Goal: Book appointment/travel/reservation

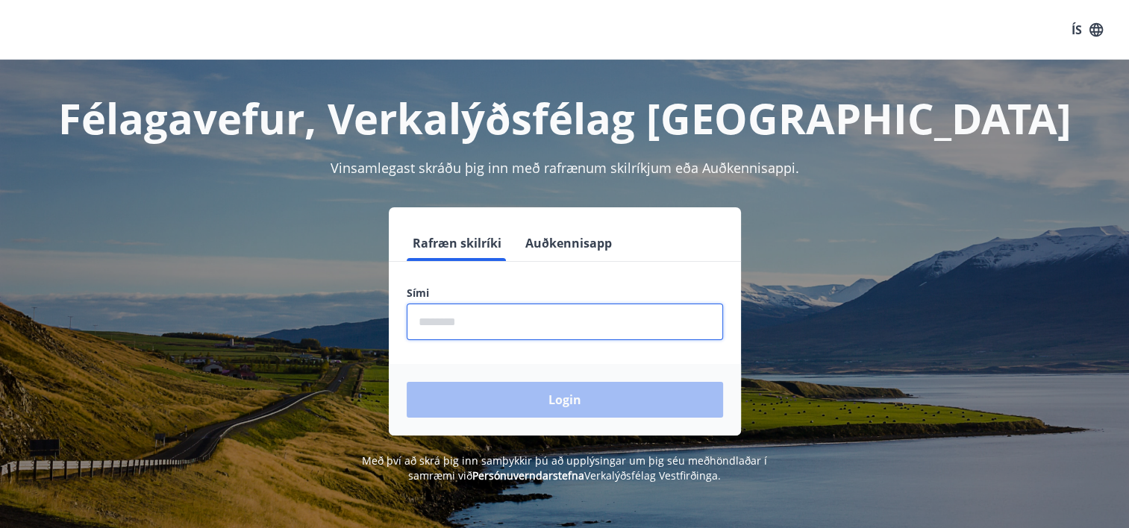
click at [507, 313] on input "phone" at bounding box center [565, 322] width 316 height 37
type input "********"
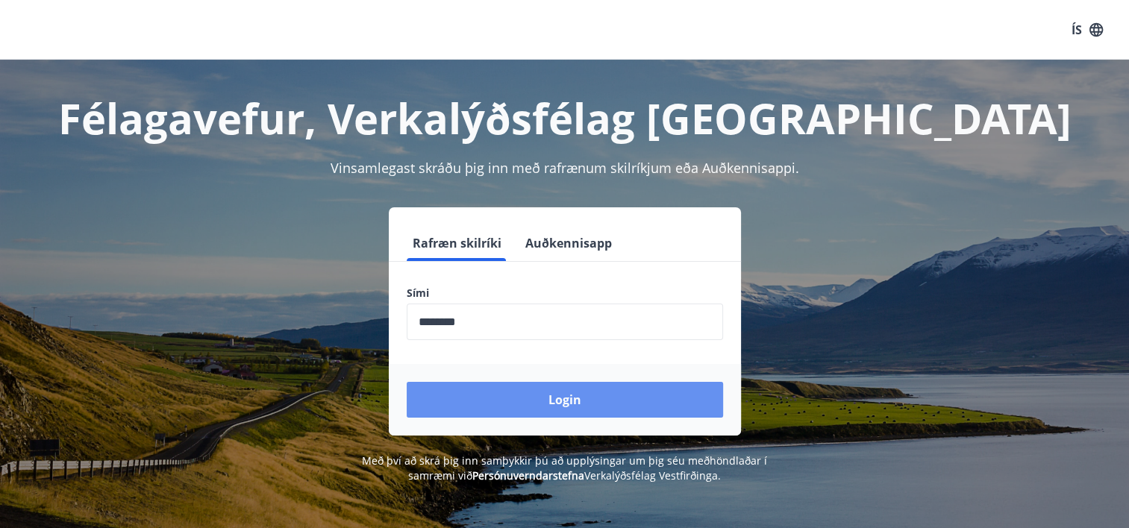
click at [565, 400] on button "Login" at bounding box center [565, 400] width 316 height 36
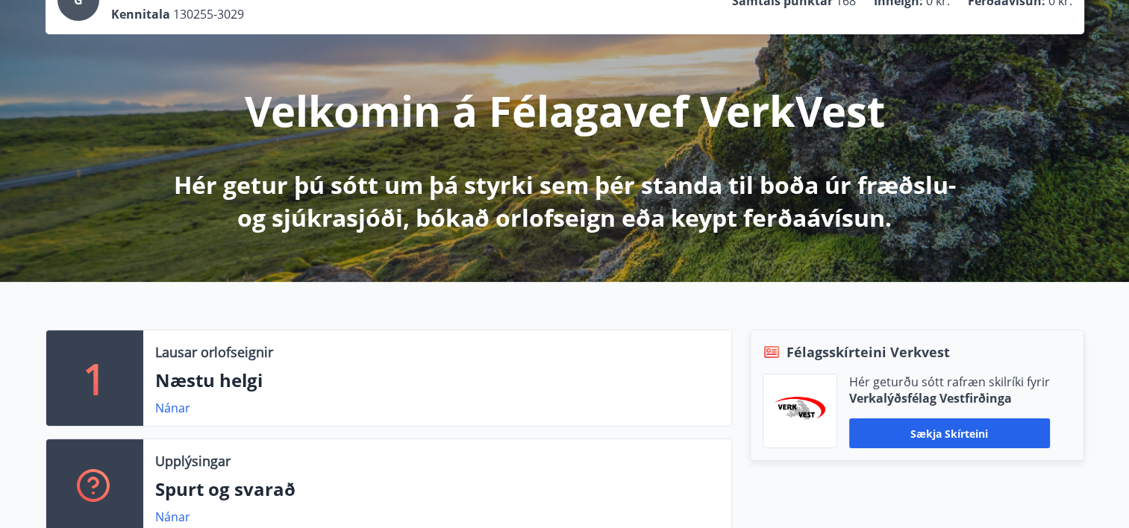
scroll to position [149, 0]
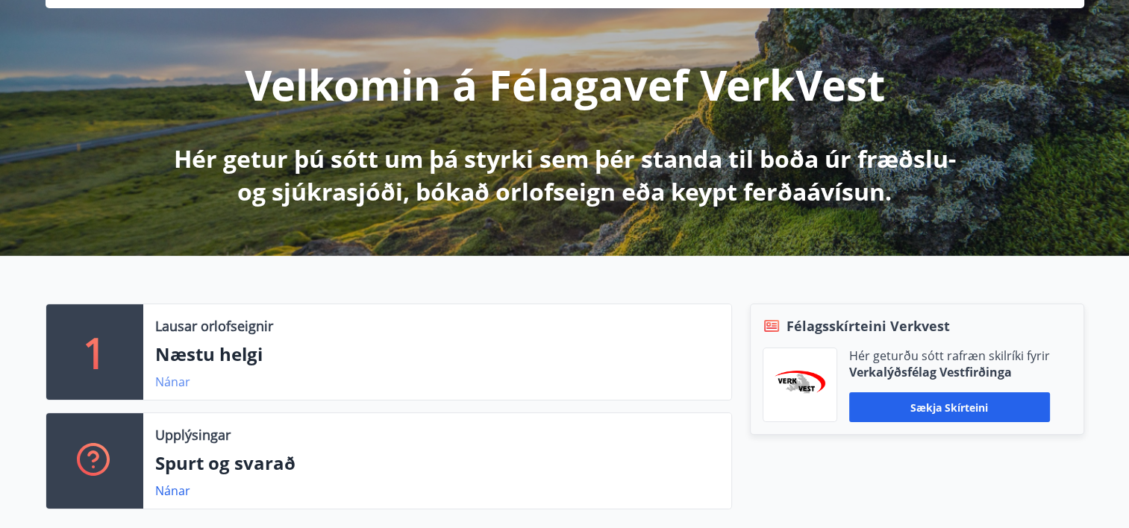
click at [170, 377] on link "Nánar" at bounding box center [172, 382] width 35 height 16
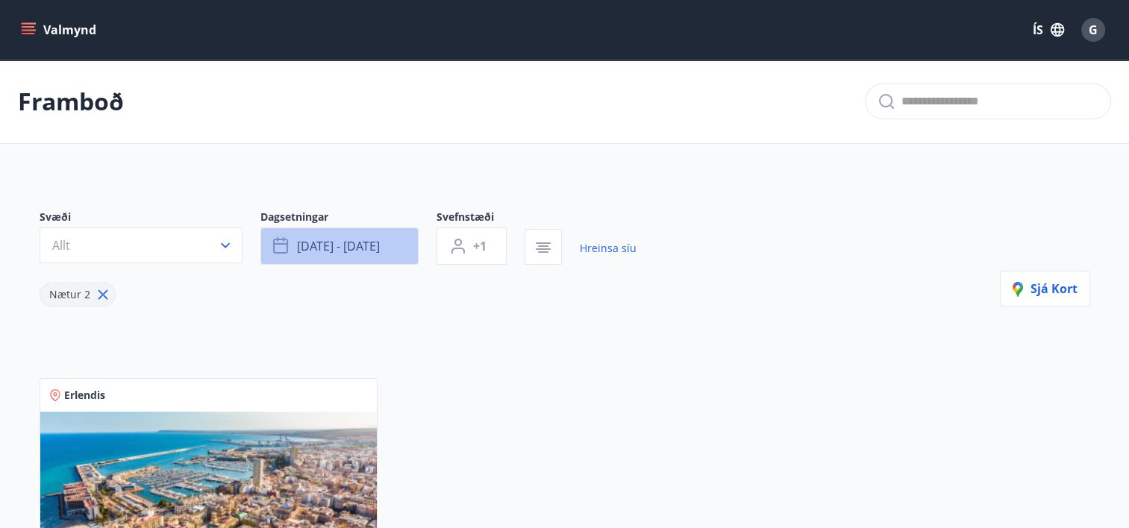
click at [355, 239] on span "[DATE] - [DATE]" at bounding box center [338, 246] width 83 height 16
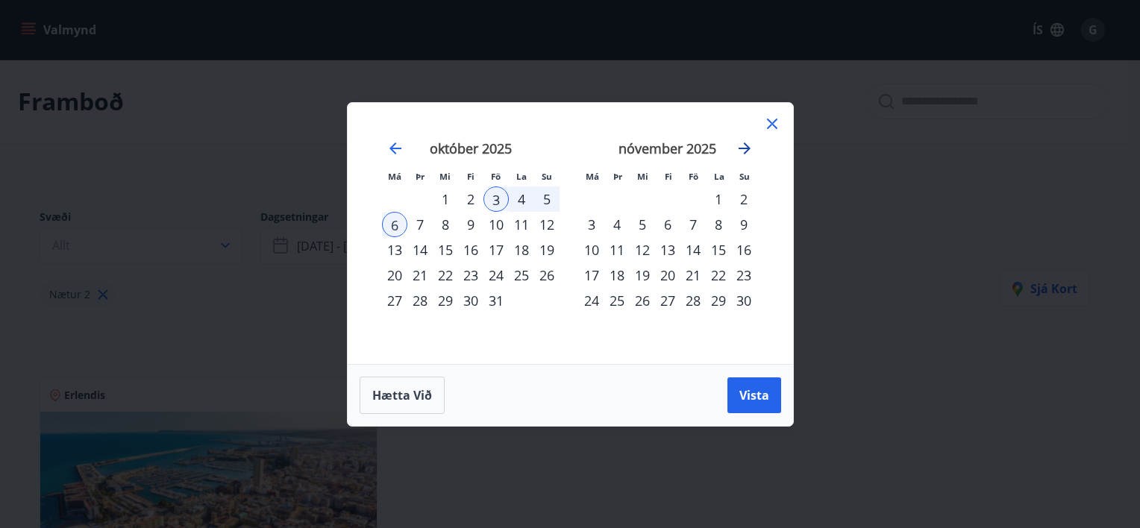
click at [746, 148] on icon "Move forward to switch to the next month." at bounding box center [745, 149] width 18 height 18
click at [593, 226] on div "8" at bounding box center [591, 224] width 25 height 25
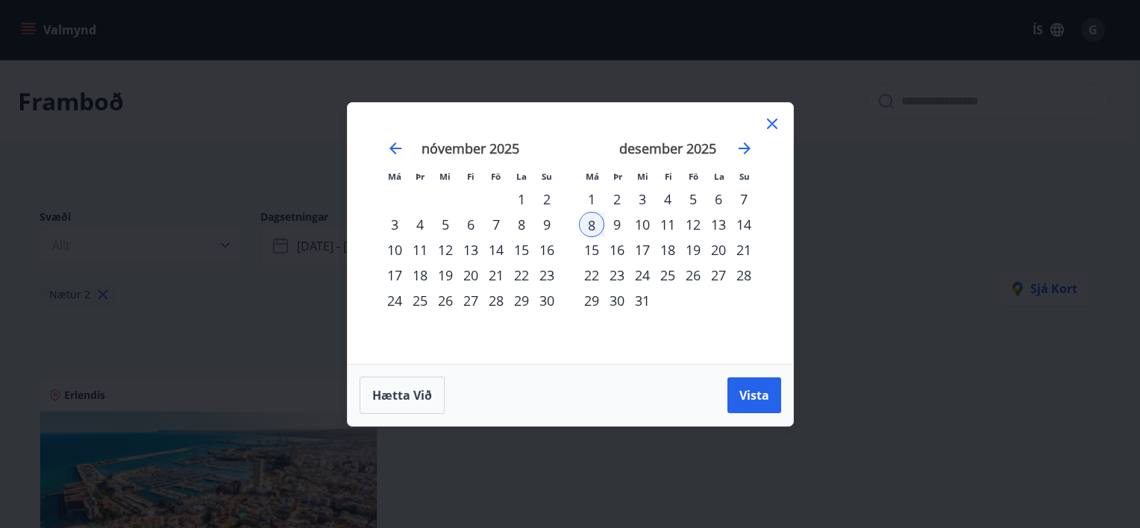
click at [690, 223] on div "12" at bounding box center [692, 224] width 25 height 25
click at [751, 395] on span "Vista" at bounding box center [754, 395] width 30 height 16
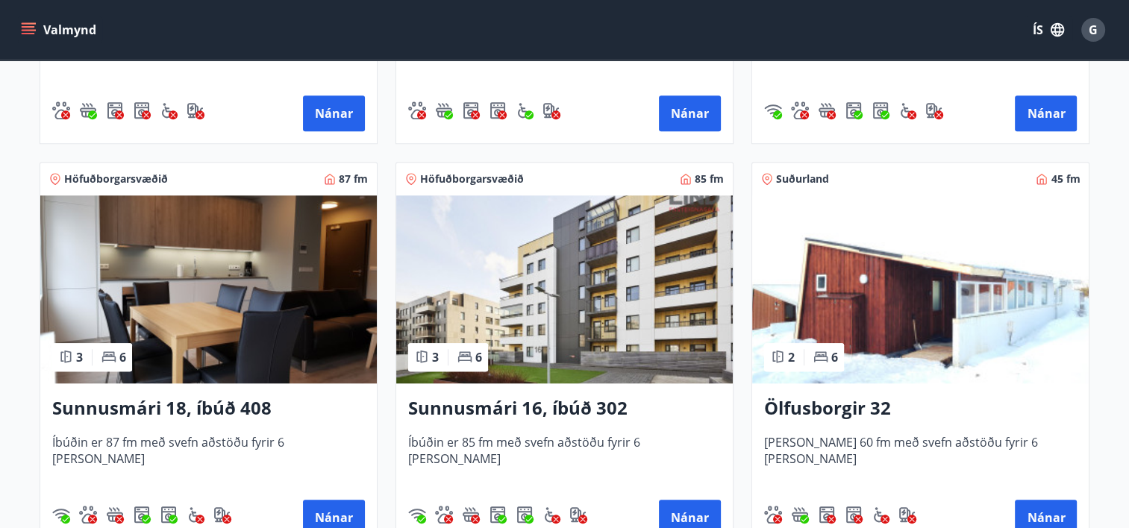
scroll to position [1044, 0]
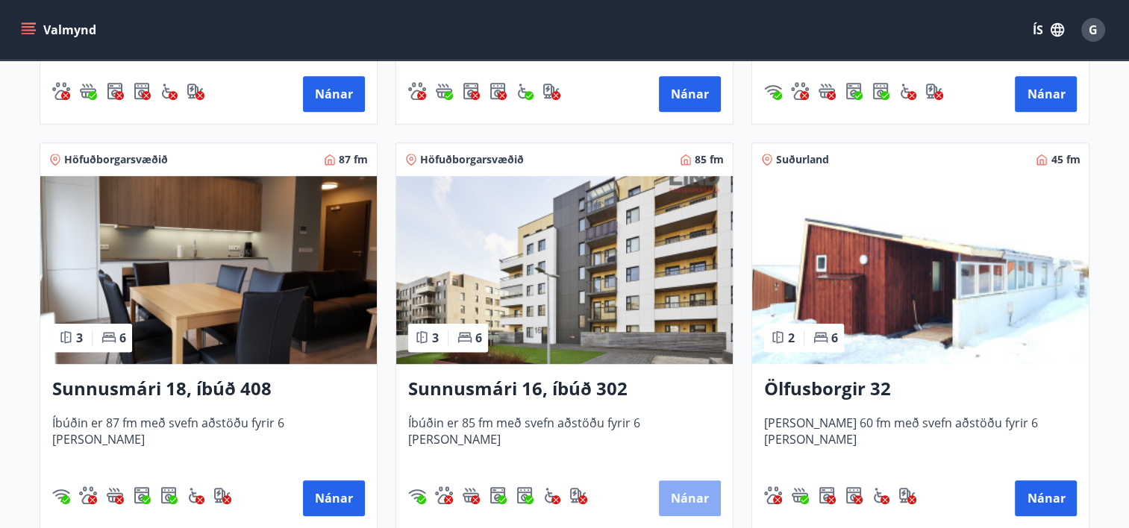
click at [689, 495] on button "Nánar" at bounding box center [690, 498] width 62 height 36
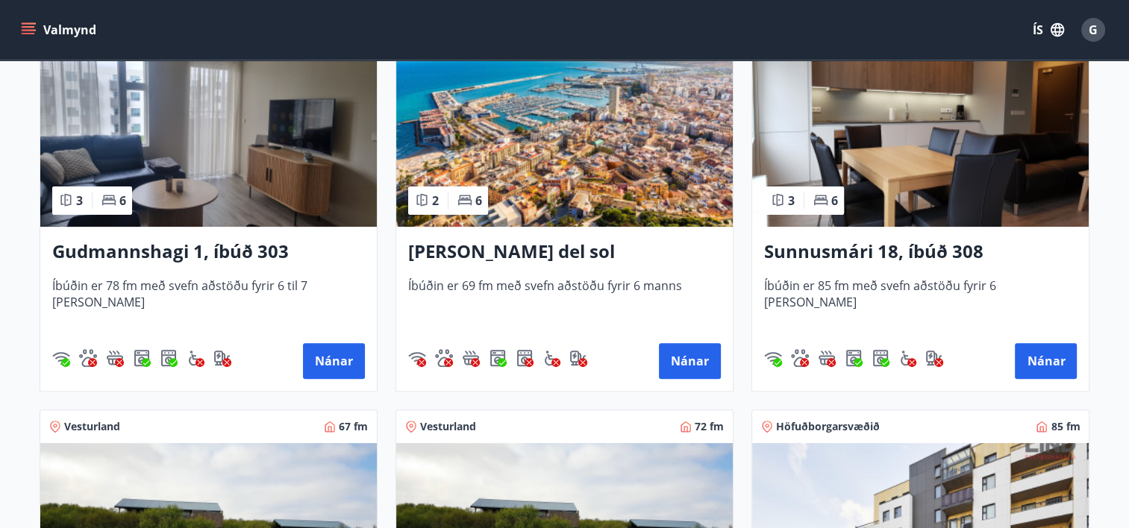
scroll to position [298, 0]
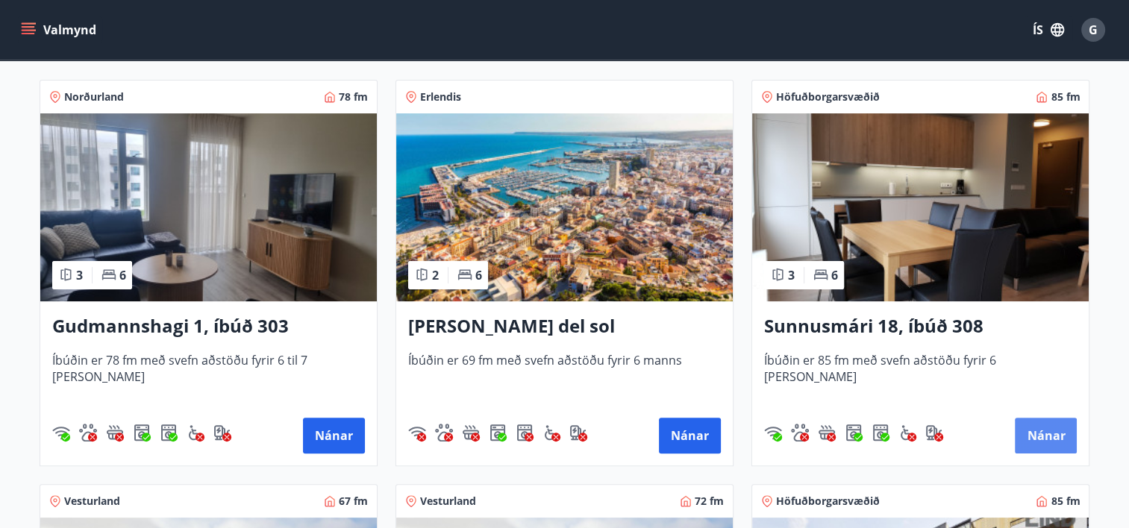
click at [1052, 431] on button "Nánar" at bounding box center [1046, 436] width 62 height 36
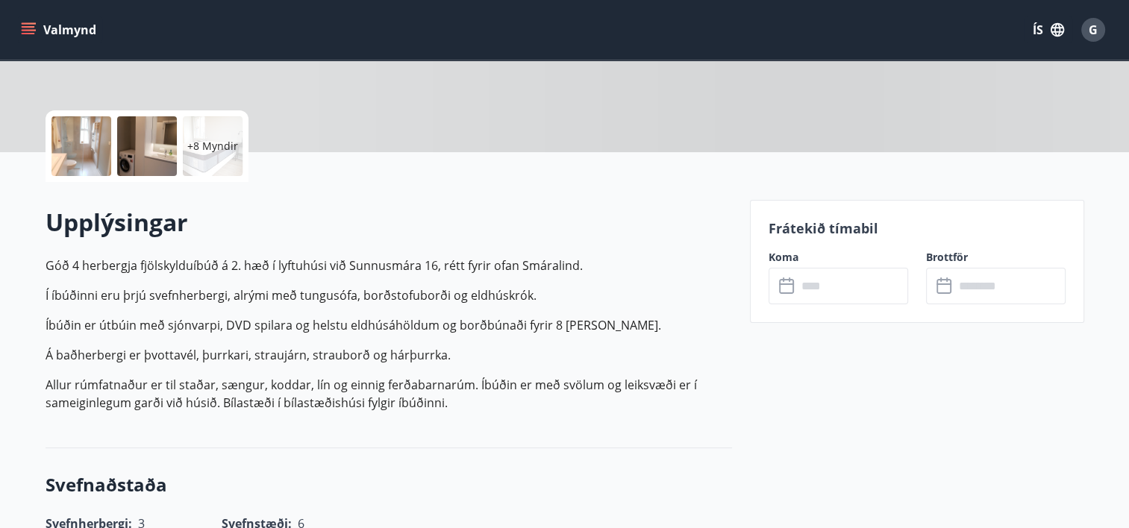
scroll to position [298, 0]
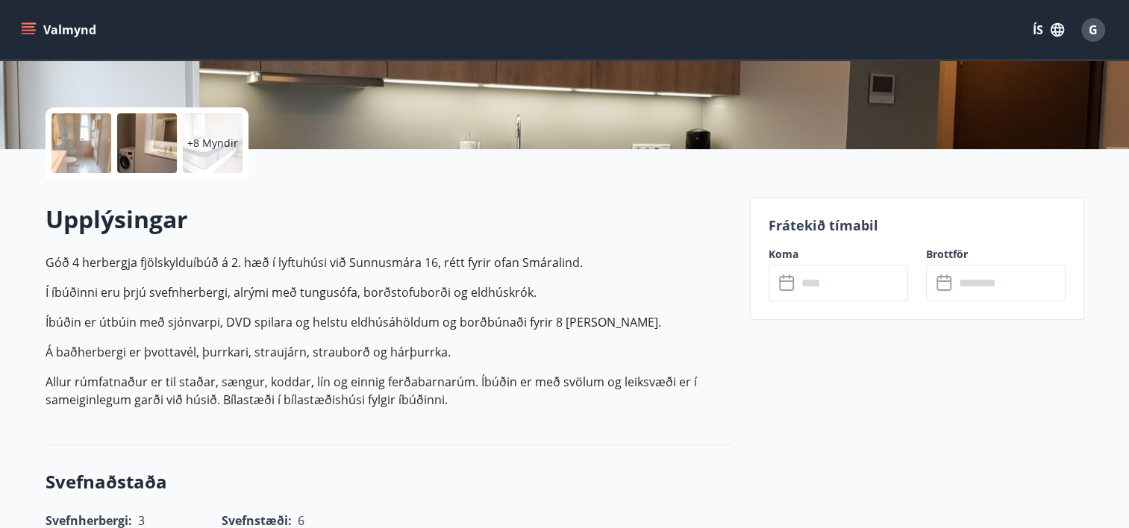
click at [814, 290] on input "text" at bounding box center [852, 283] width 111 height 37
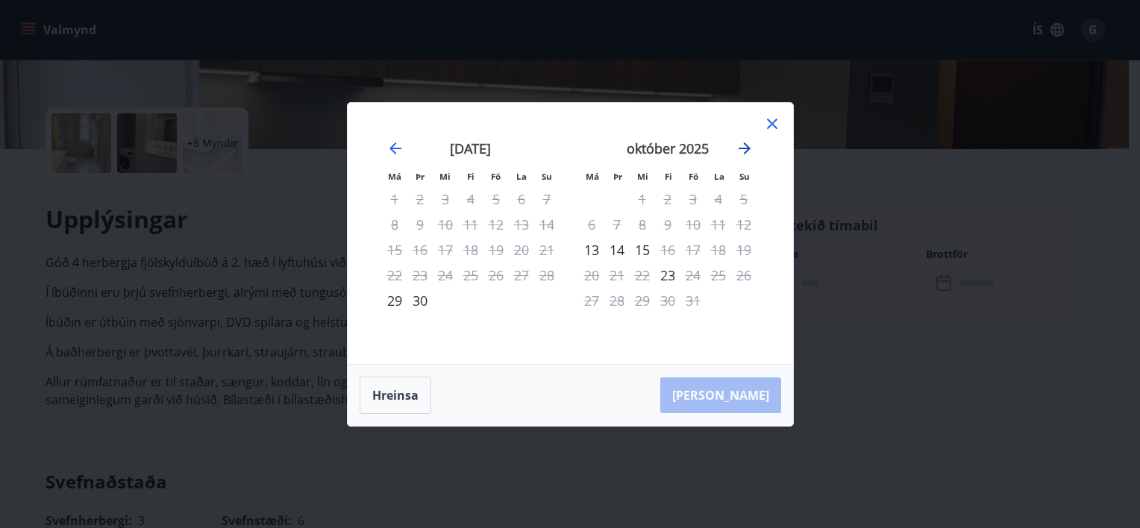
click at [744, 146] on icon "Move forward to switch to the next month." at bounding box center [745, 149] width 18 height 18
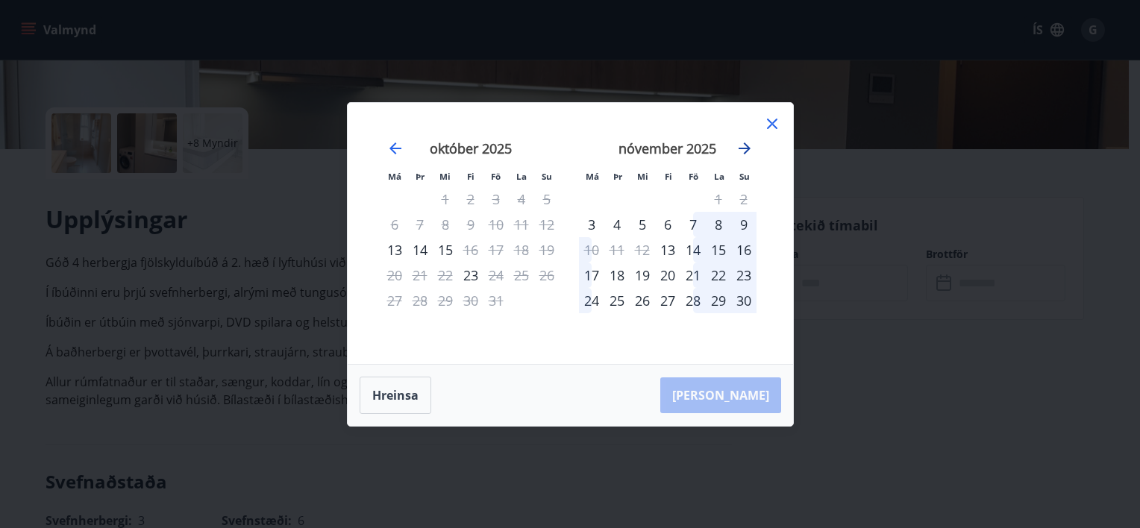
click at [744, 146] on icon "Move forward to switch to the next month." at bounding box center [745, 149] width 18 height 18
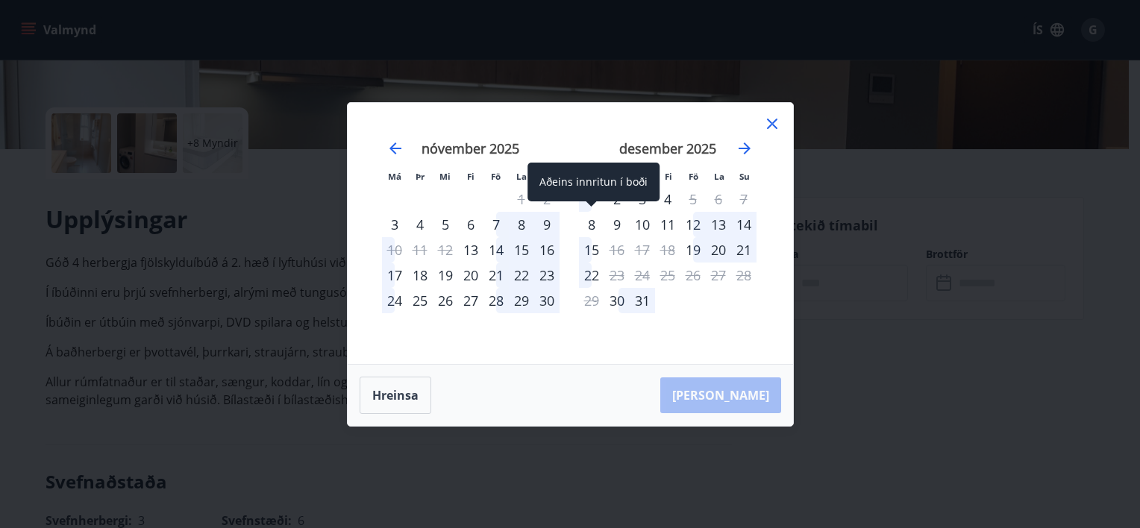
click at [589, 228] on div "8" at bounding box center [591, 224] width 25 height 25
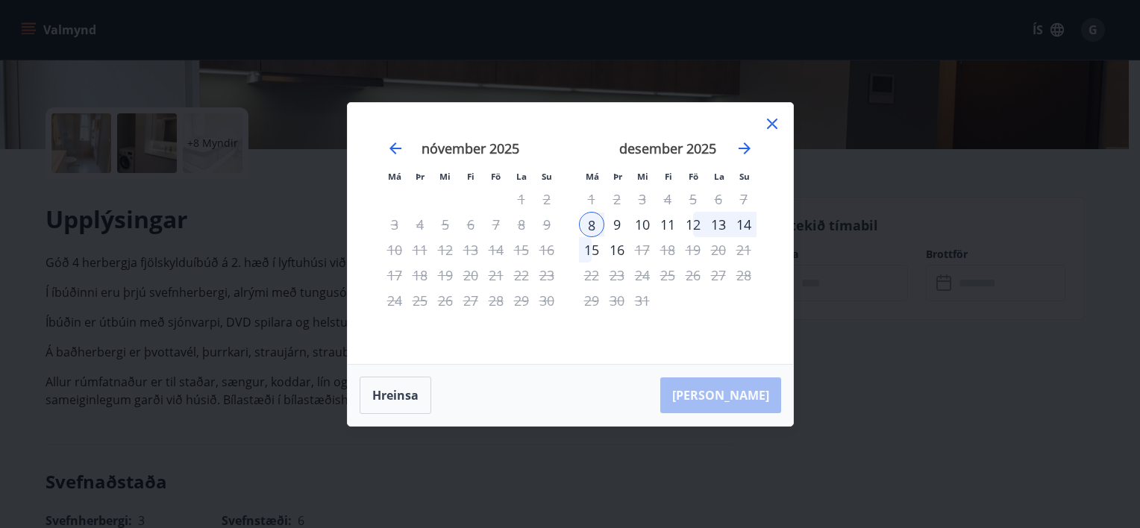
click at [695, 227] on div "12" at bounding box center [692, 224] width 25 height 25
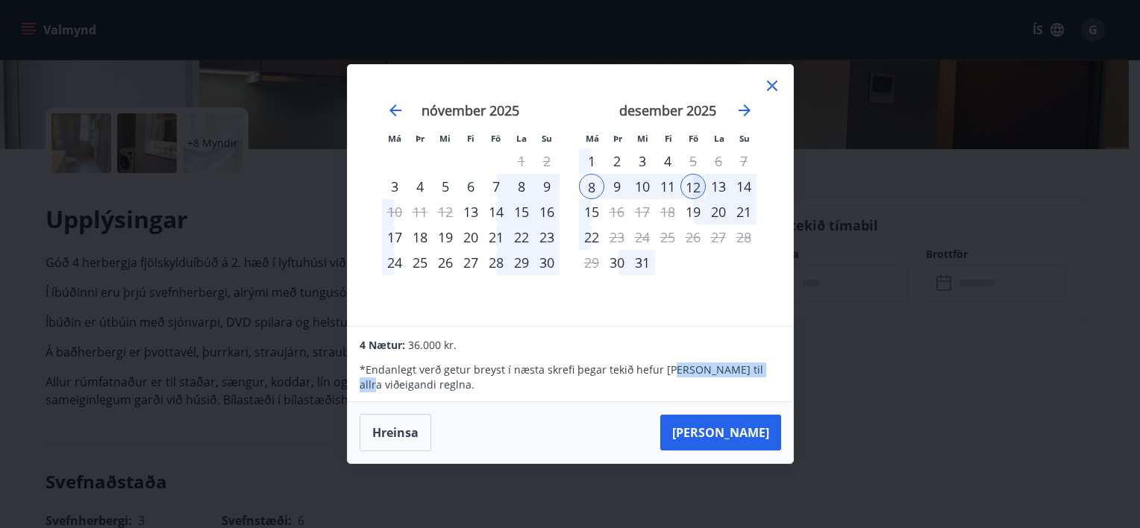
drag, startPoint x: 665, startPoint y: 371, endPoint x: 745, endPoint y: 361, distance: 81.2
click at [745, 361] on div "* Endanlegt verð getur breyst í næsta skrefi þegar tekið hefur [PERSON_NAME] ti…" at bounding box center [570, 373] width 421 height 39
drag, startPoint x: 745, startPoint y: 361, endPoint x: 765, endPoint y: 373, distance: 22.8
click at [765, 373] on p "* Endanlegt verð getur breyst í næsta skrefi þegar tekið hefur [PERSON_NAME] ti…" at bounding box center [570, 378] width 421 height 30
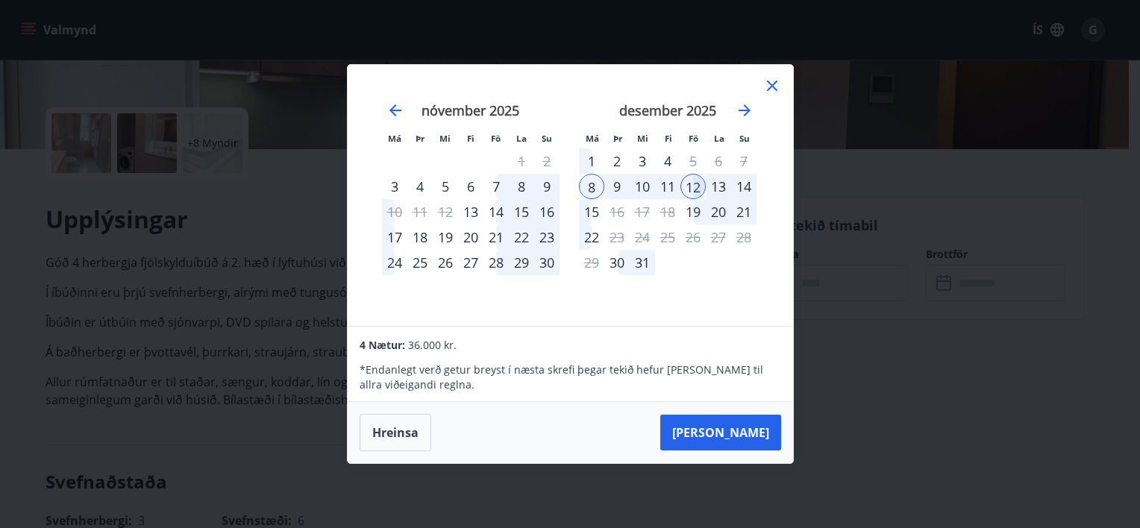
click at [717, 336] on div "4 Nætur: 36.000 kr." at bounding box center [570, 345] width 421 height 18
drag, startPoint x: 654, startPoint y: 371, endPoint x: 755, endPoint y: 373, distance: 100.7
click at [755, 373] on p "* Endanlegt verð getur breyst í næsta skrefi þegar tekið hefur [PERSON_NAME] ti…" at bounding box center [570, 378] width 421 height 30
click at [731, 313] on div "Má Þr Mi Fi Fö La Su Má Þr Mi Fi Fö La Su [DATE] 1 2 3 4 5 6 7 8 9 10 11 12 13 …" at bounding box center [570, 195] width 445 height 261
click at [772, 87] on icon at bounding box center [772, 86] width 18 height 18
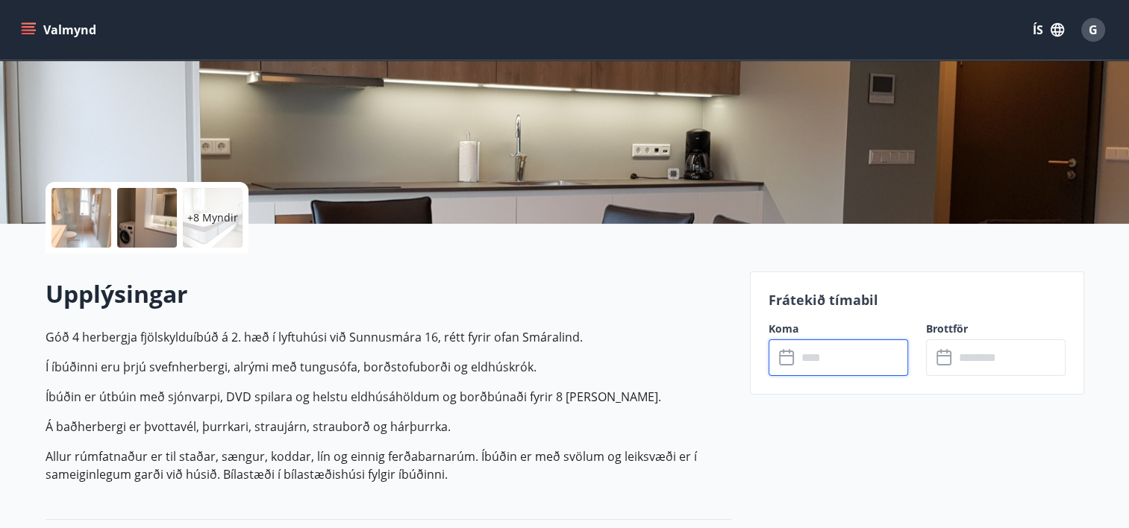
scroll to position [0, 0]
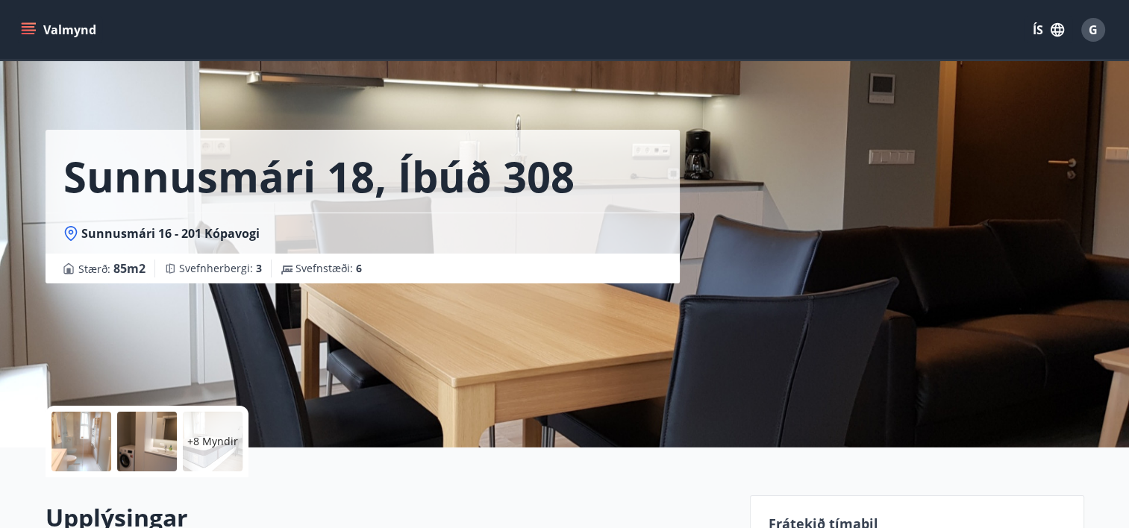
click at [916, 276] on div "Sunnusmári 18, íbúð 308 Sunnusmári 16 - 201 Kópavogi Stærð : 85 m2 Svefnherberg…" at bounding box center [565, 224] width 1039 height 448
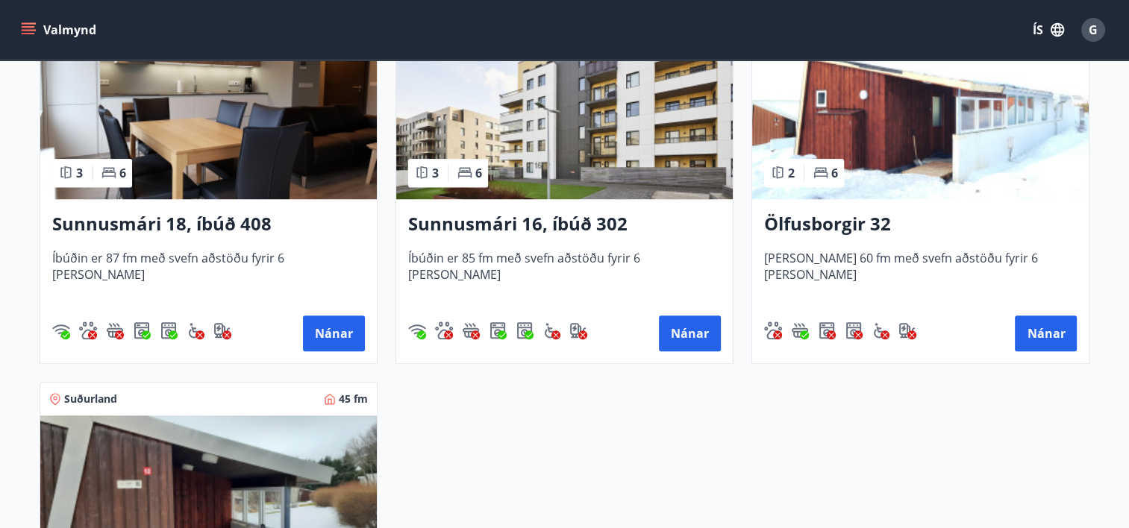
scroll to position [1124, 0]
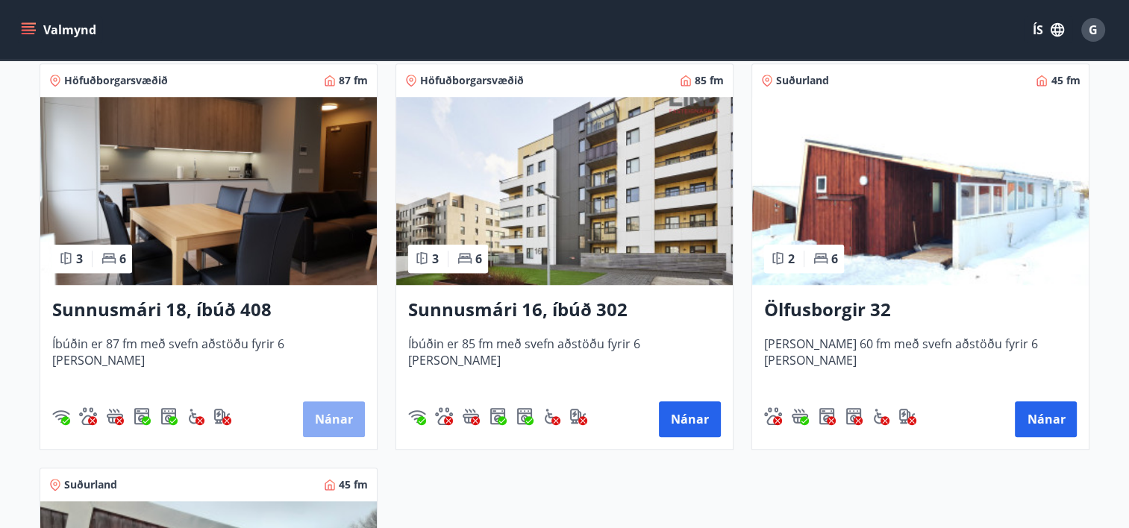
click at [346, 412] on button "Nánar" at bounding box center [334, 419] width 62 height 36
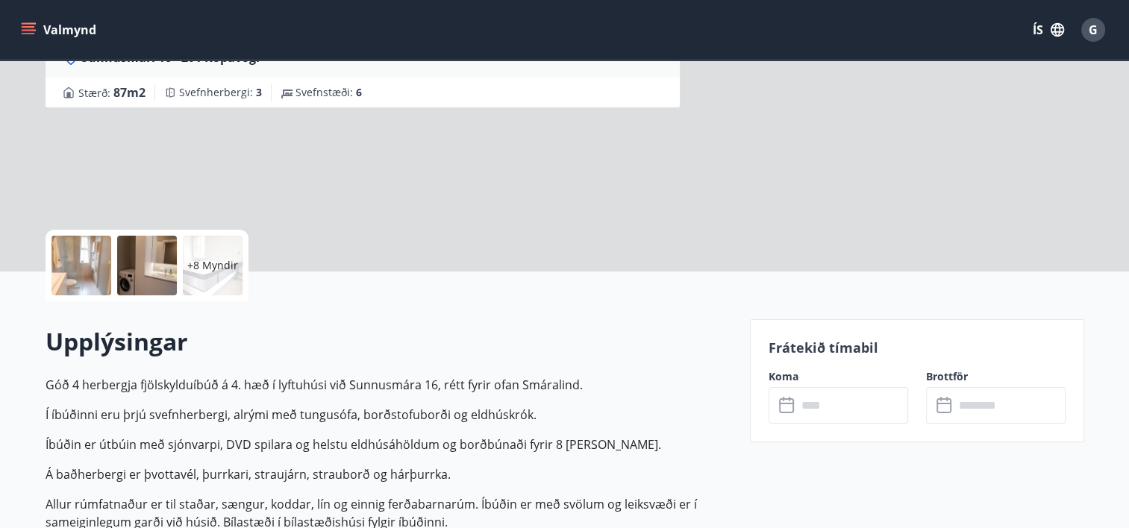
scroll to position [224, 0]
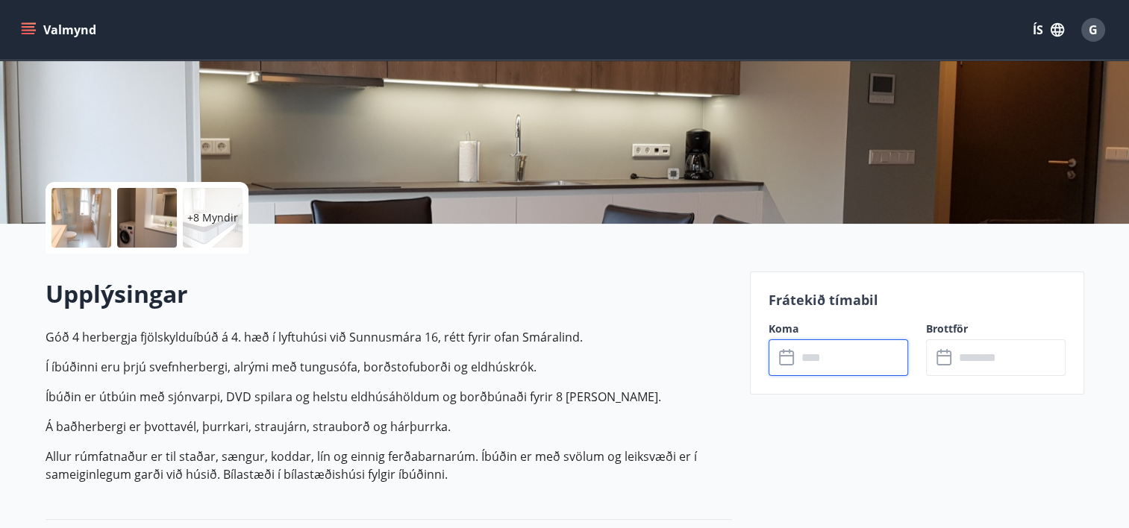
click at [827, 354] on input "text" at bounding box center [852, 357] width 111 height 37
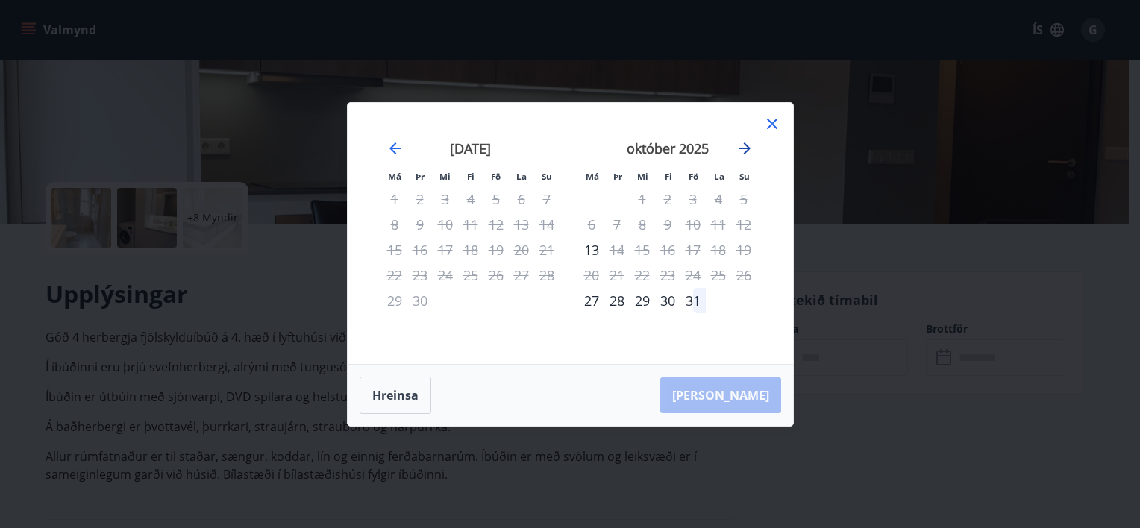
click at [744, 145] on icon "Move forward to switch to the next month." at bounding box center [745, 149] width 18 height 18
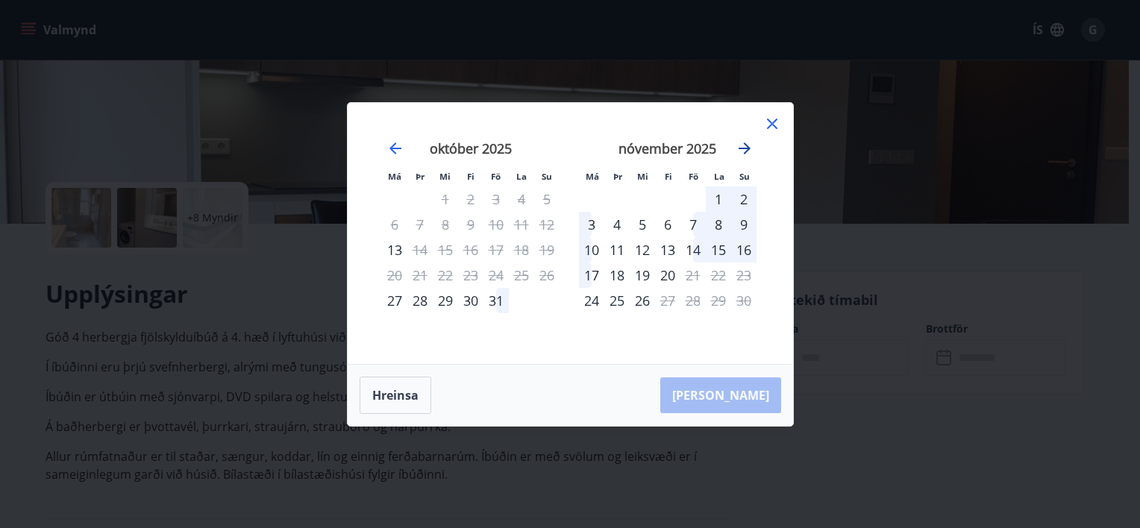
click at [745, 146] on icon "Move forward to switch to the next month." at bounding box center [745, 149] width 18 height 18
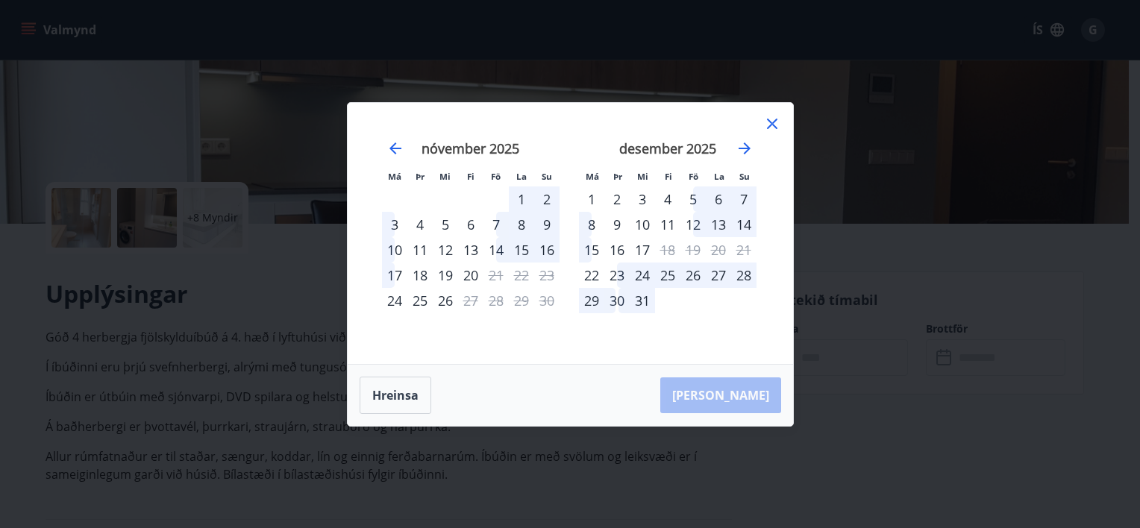
click at [594, 225] on div "8" at bounding box center [591, 224] width 25 height 25
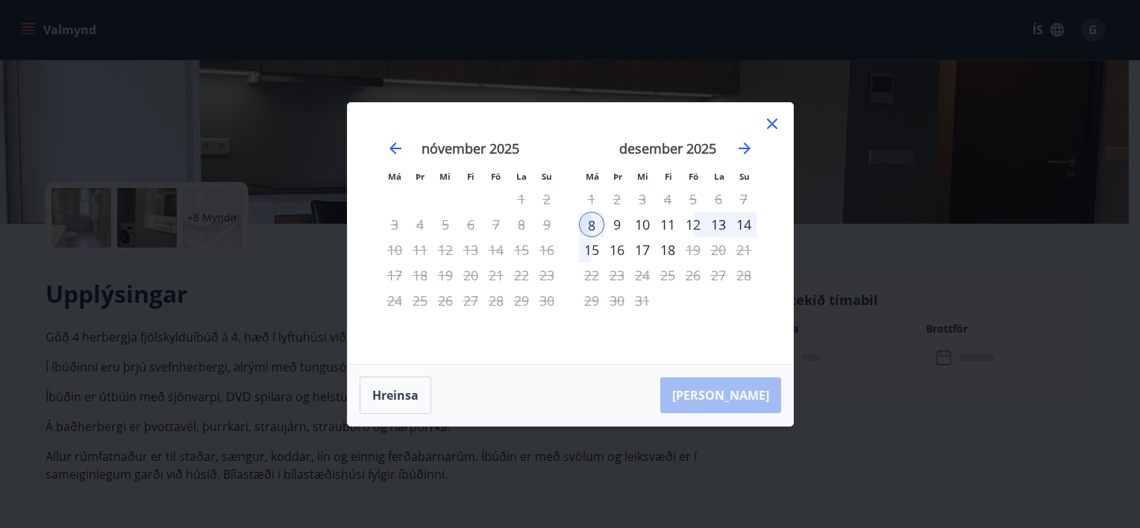
click at [698, 224] on div "12" at bounding box center [692, 224] width 25 height 25
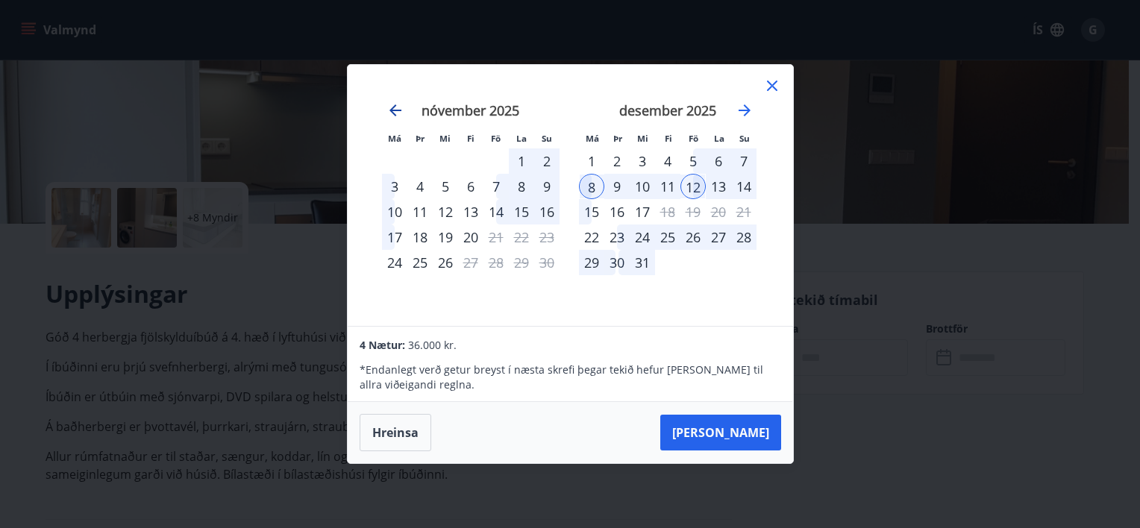
click at [391, 107] on icon "Move backward to switch to the previous month." at bounding box center [395, 110] width 18 height 18
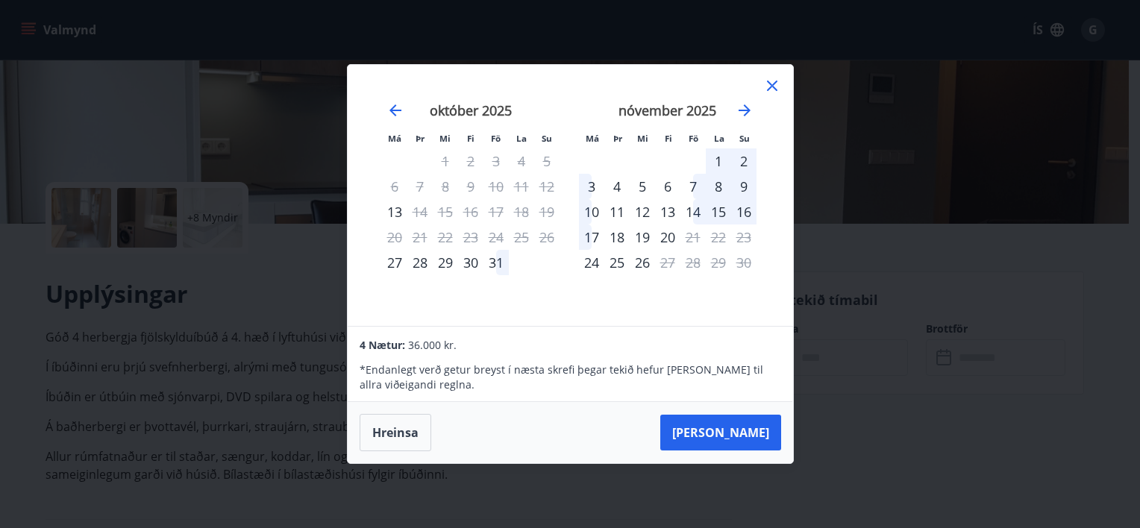
click at [776, 84] on icon at bounding box center [772, 86] width 18 height 18
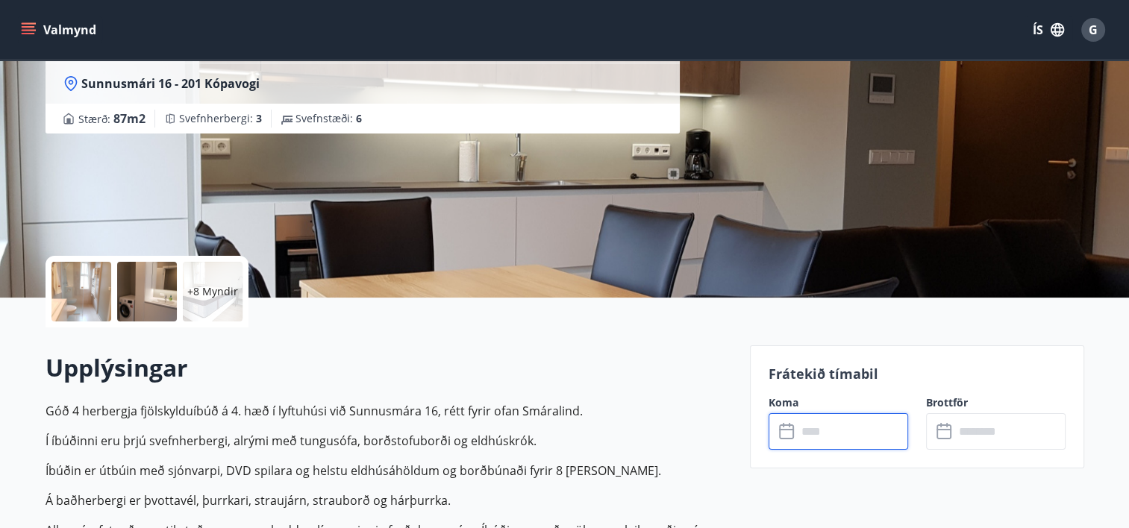
scroll to position [149, 0]
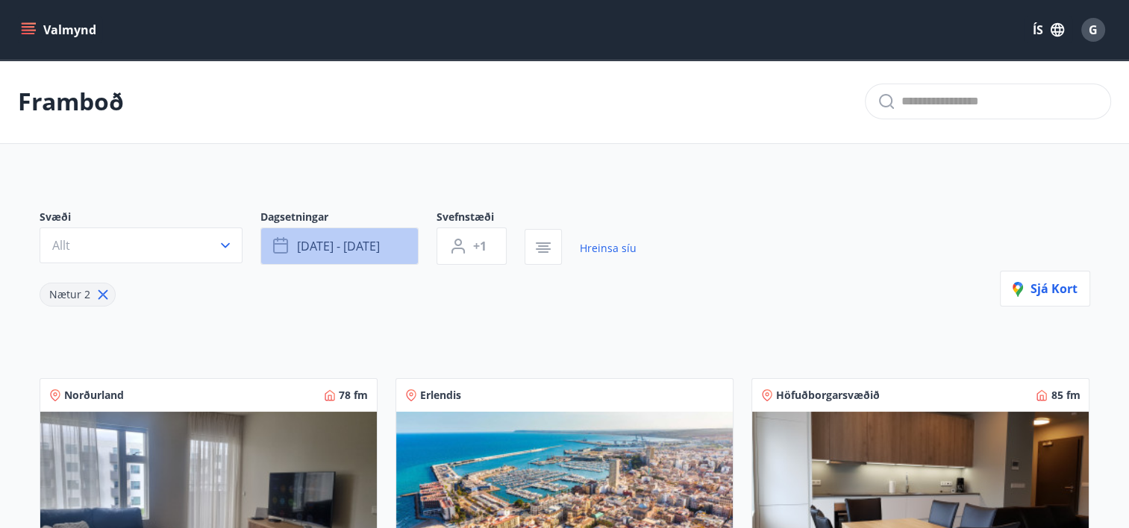
click at [368, 242] on span "[DATE] - [DATE]" at bounding box center [338, 246] width 83 height 16
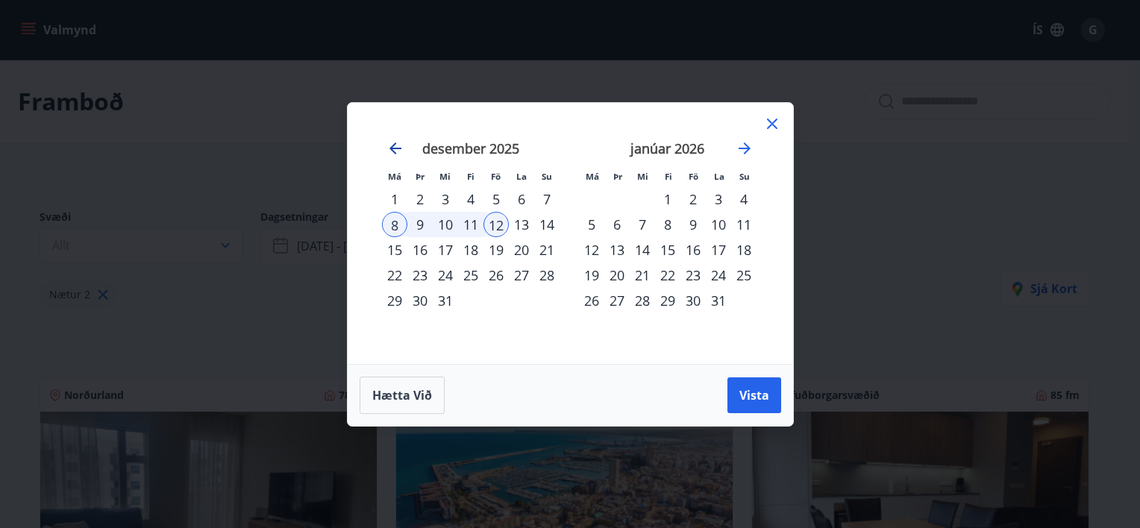
click at [397, 145] on icon "Move backward to switch to the previous month." at bounding box center [395, 149] width 18 height 18
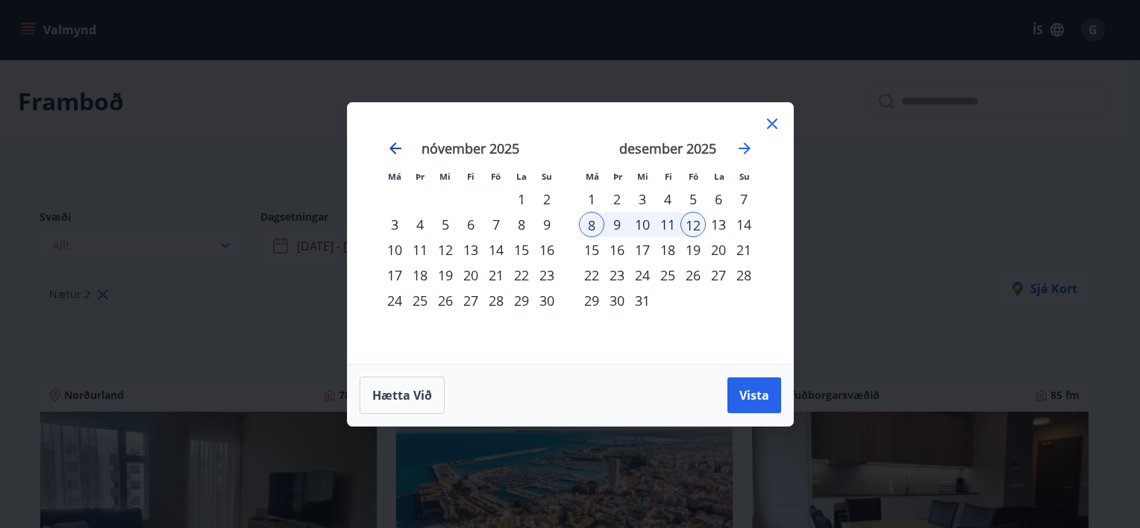
click at [397, 145] on icon "Move backward to switch to the previous month." at bounding box center [395, 149] width 18 height 18
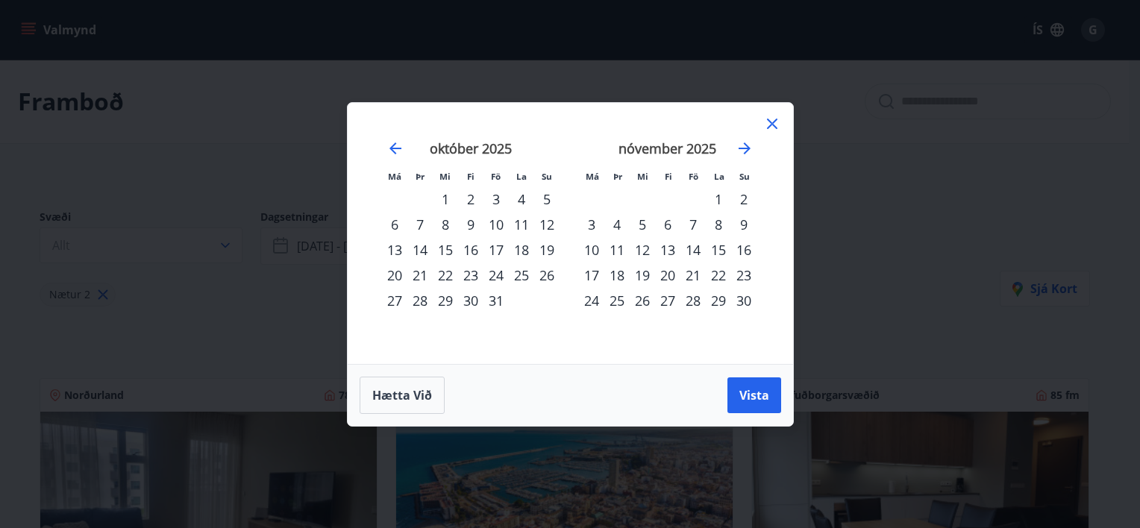
click at [526, 198] on div "4" at bounding box center [521, 199] width 25 height 25
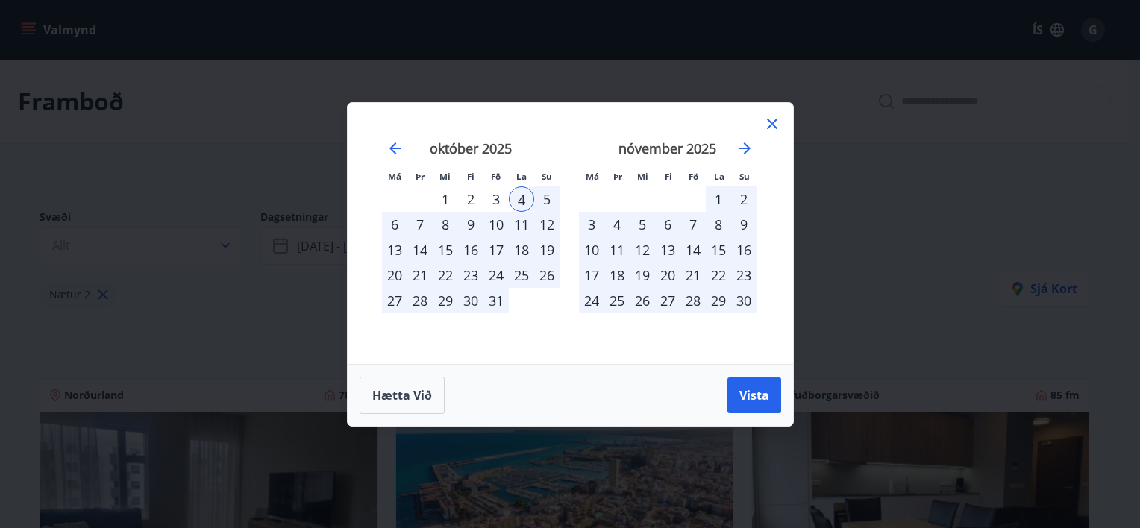
click at [421, 227] on div "7" at bounding box center [419, 224] width 25 height 25
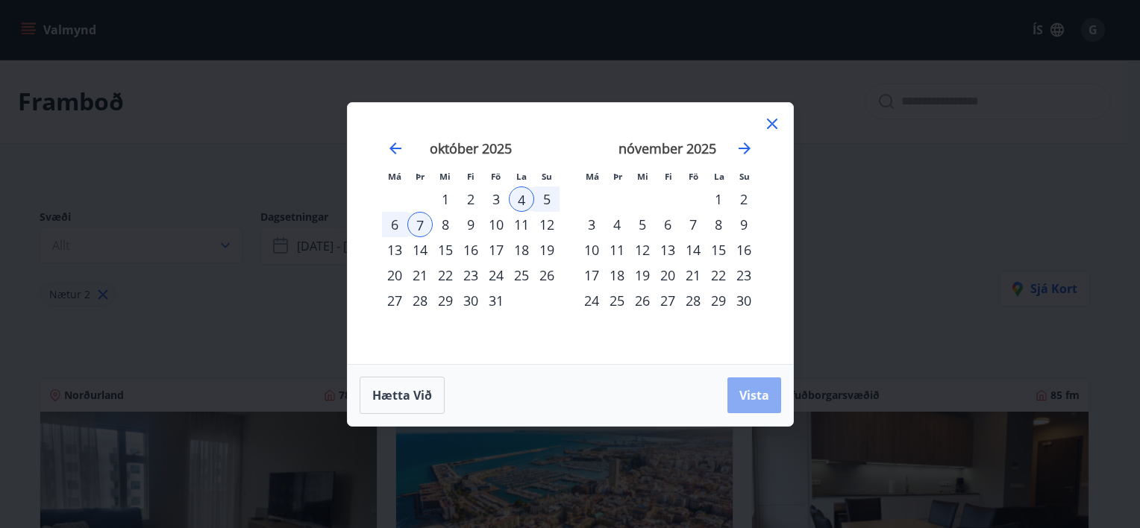
click at [755, 388] on span "Vista" at bounding box center [754, 395] width 30 height 16
